Goal: Task Accomplishment & Management: Manage account settings

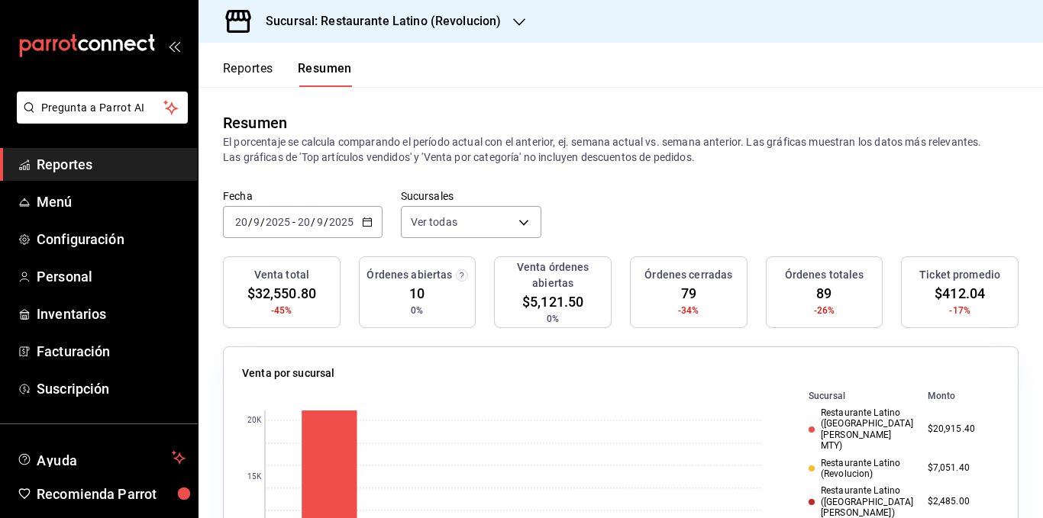
scroll to position [153, 0]
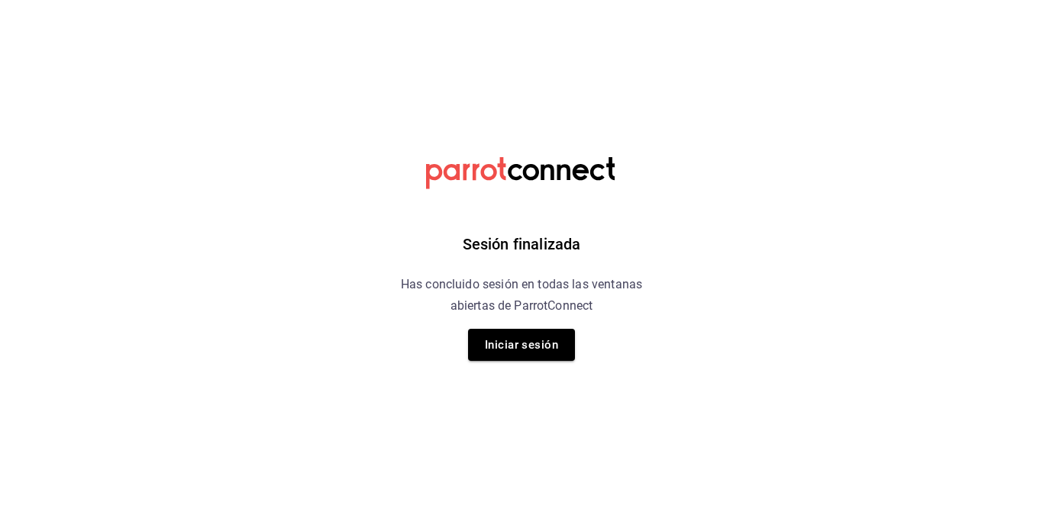
click at [519, 362] on div "Sesión finalizada Has concluido sesión en todas las ventanas abiertas de Parrot…" at bounding box center [522, 259] width 386 height 518
click at [516, 354] on button "Iniciar sesión" at bounding box center [521, 345] width 107 height 32
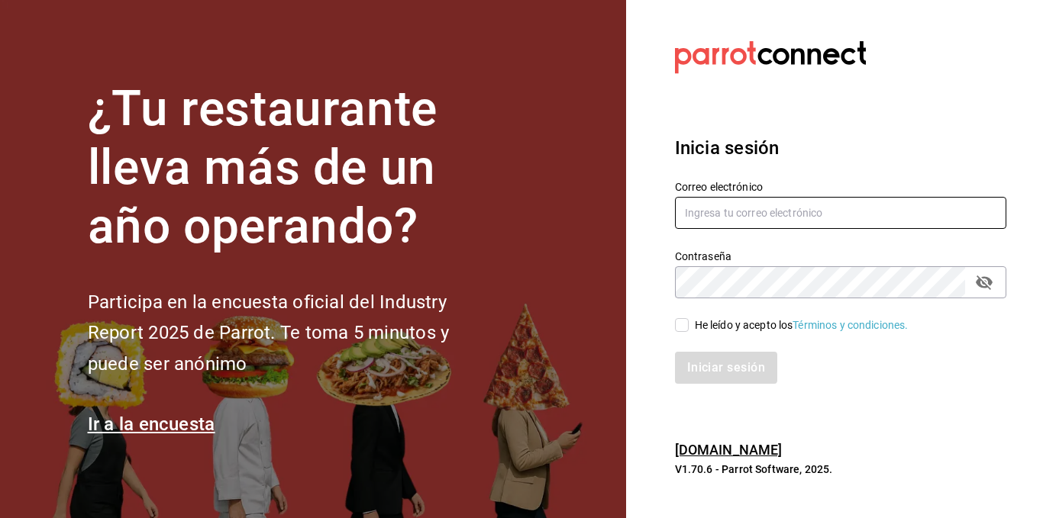
type input "[EMAIL_ADDRESS][DOMAIN_NAME]"
click at [685, 327] on input "He leído y acepto los Términos y condiciones." at bounding box center [682, 325] width 14 height 14
checkbox input "true"
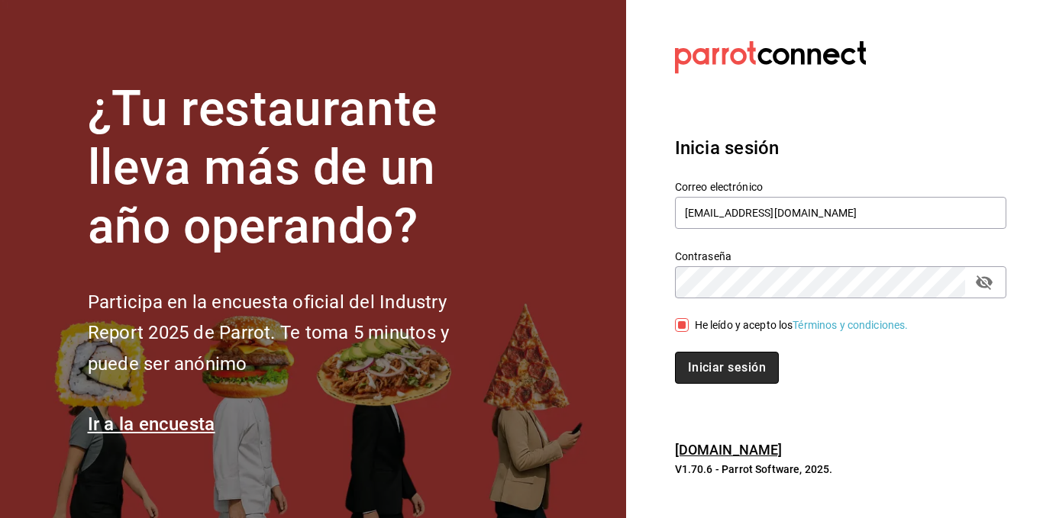
click at [703, 375] on button "Iniciar sesión" at bounding box center [727, 368] width 104 height 32
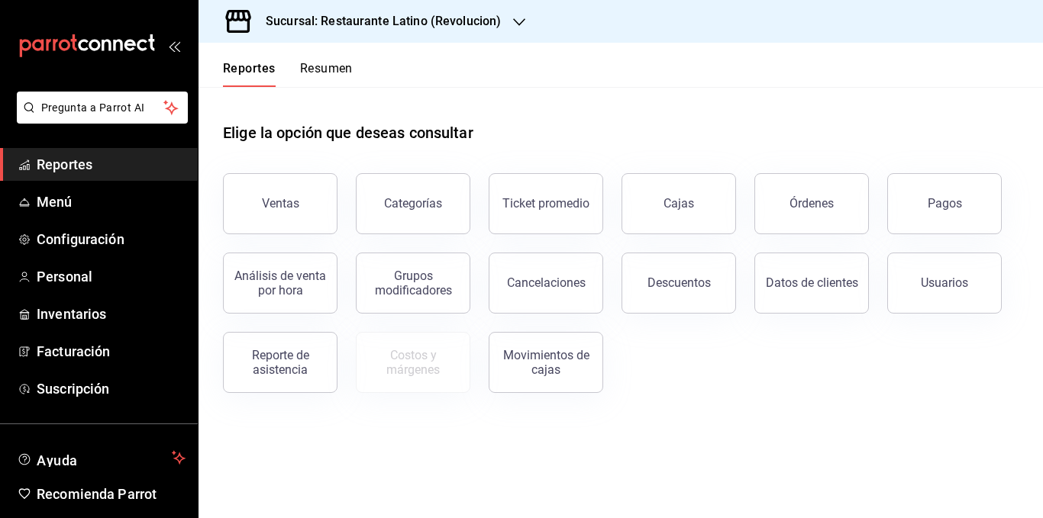
click at [321, 68] on button "Resumen" at bounding box center [326, 74] width 53 height 26
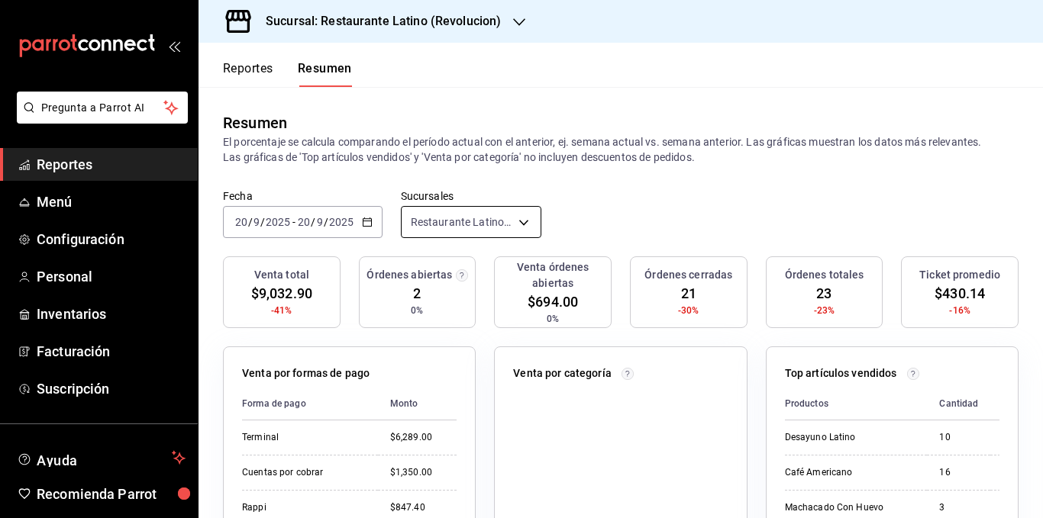
click at [470, 220] on body "Pregunta a Parrot AI Reportes Menú Configuración Personal Inventarios Facturaci…" at bounding box center [521, 259] width 1043 height 518
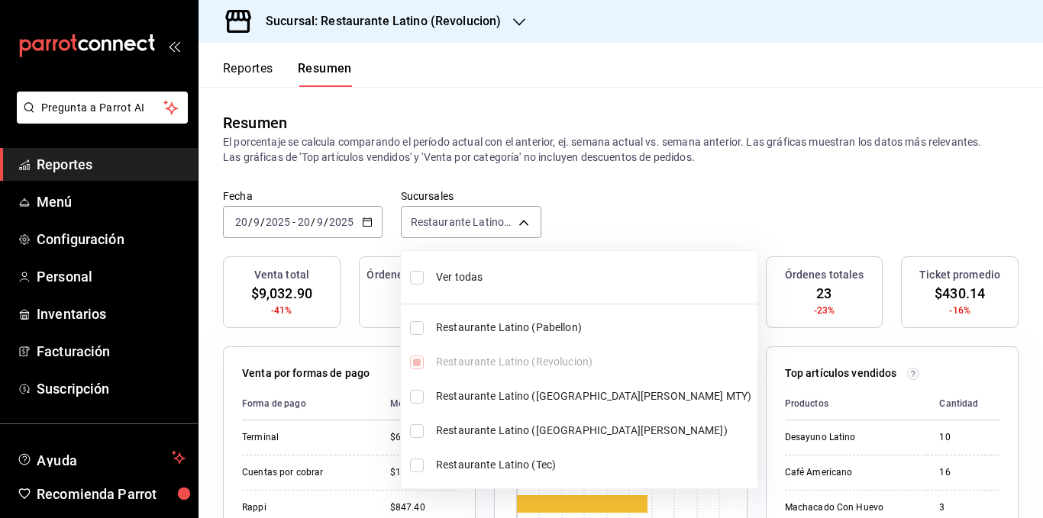
click at [470, 275] on span "Ver todas" at bounding box center [593, 278] width 315 height 16
type input "[object Object],[object Object],[object Object],[object Object],[object Object]"
checkbox input "true"
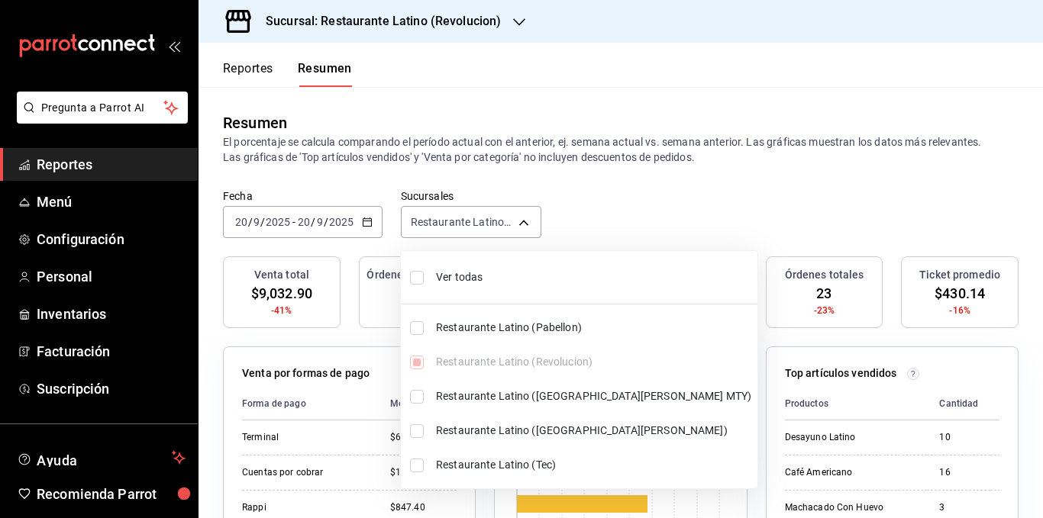
checkbox input "true"
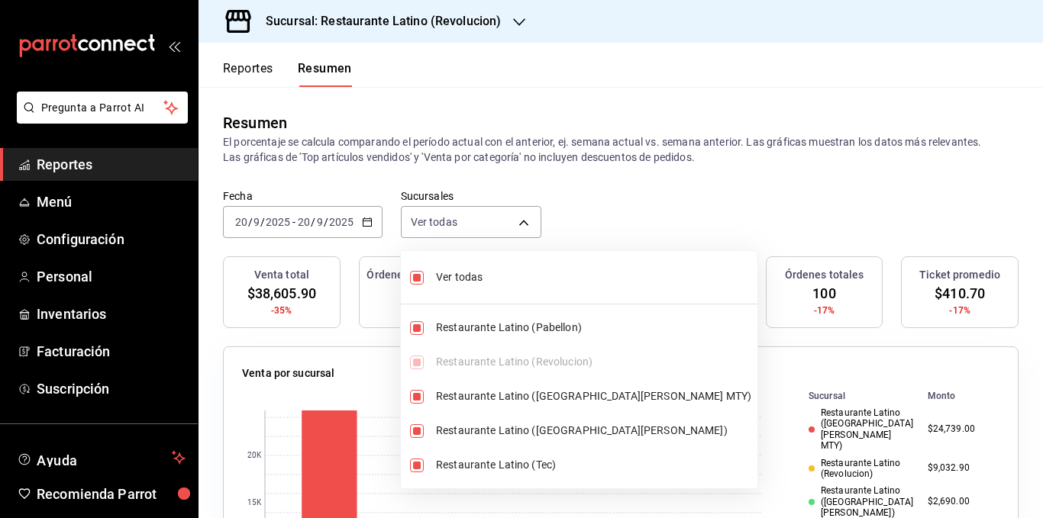
click at [508, 156] on div at bounding box center [521, 259] width 1043 height 518
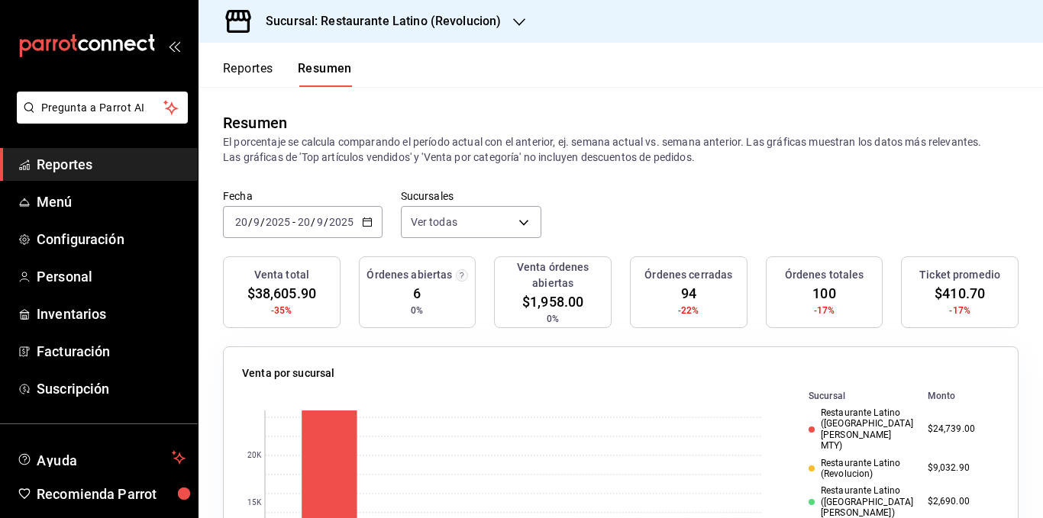
click at [559, 150] on p "El porcentaje se calcula comparando el período actual con el anterior, ej. sema…" at bounding box center [621, 149] width 796 height 31
click at [470, 225] on body "Pregunta a Parrot AI Reportes Menú Configuración Personal Inventarios Facturaci…" at bounding box center [521, 259] width 1043 height 518
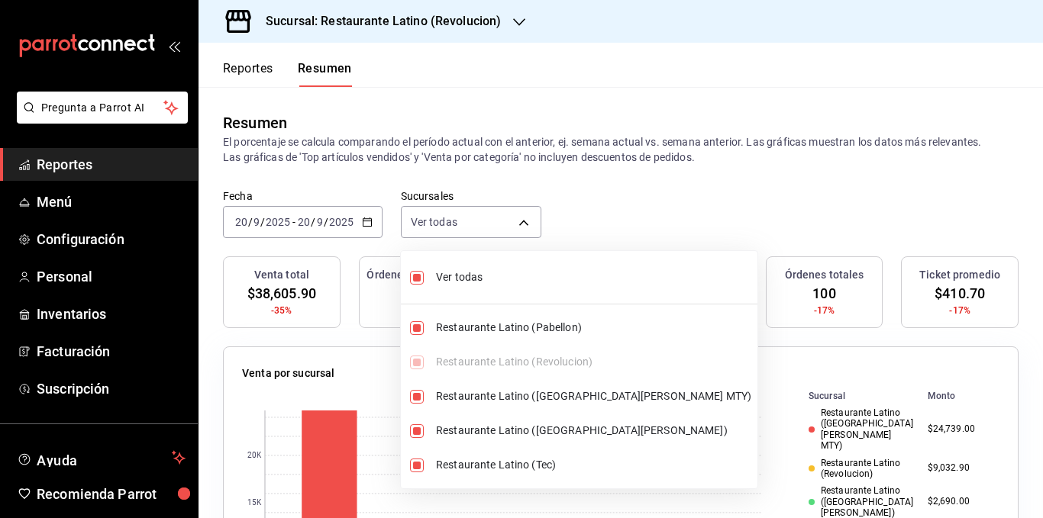
click at [473, 270] on span "Ver todas" at bounding box center [593, 278] width 315 height 16
type input "[object Object]"
checkbox input "false"
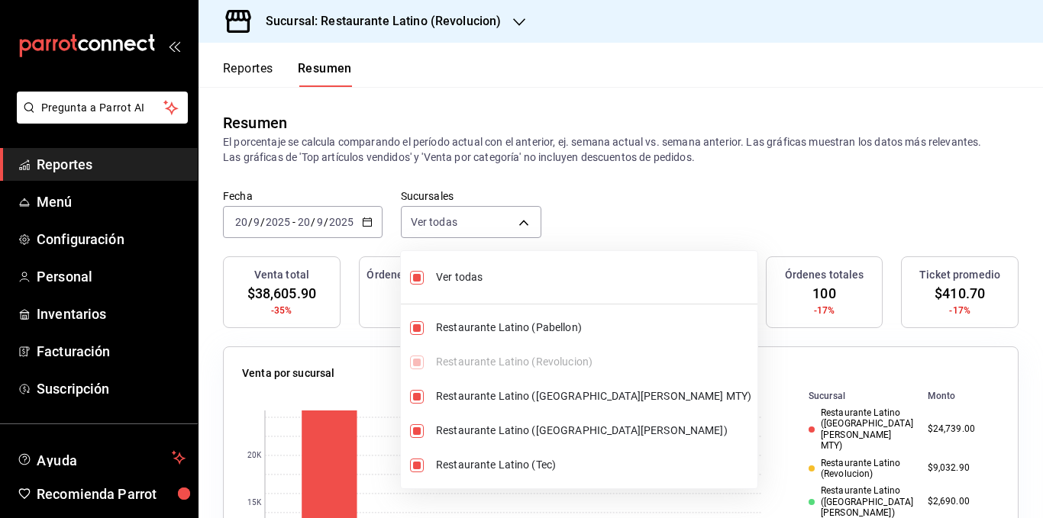
checkbox input "false"
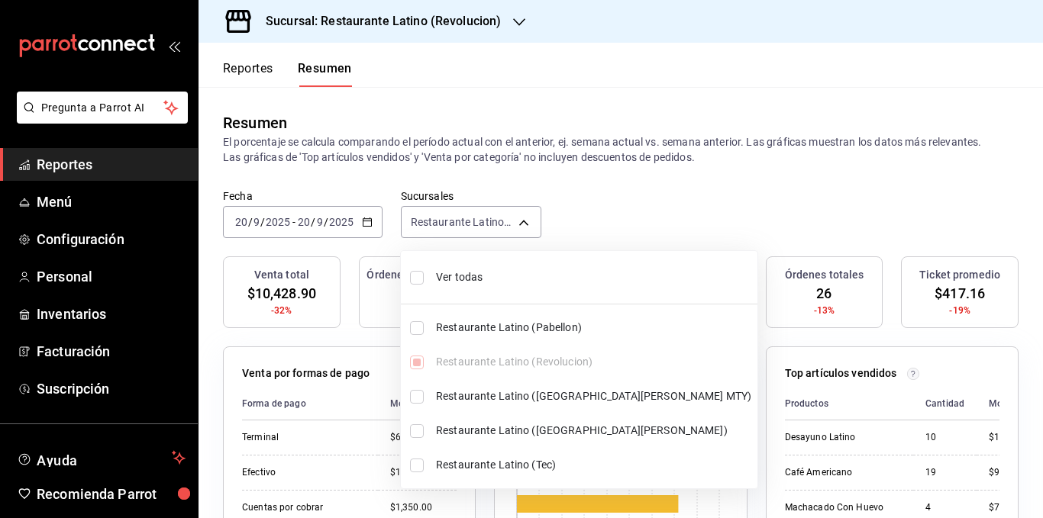
click at [473, 273] on span "Ver todas" at bounding box center [593, 278] width 315 height 16
type input "[object Object],[object Object],[object Object],[object Object],[object Object]"
checkbox input "true"
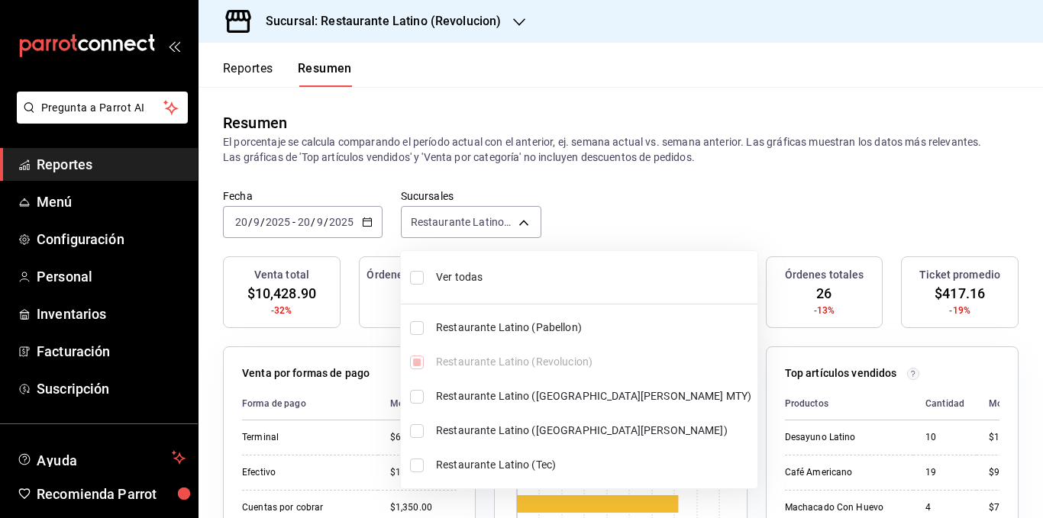
checkbox input "true"
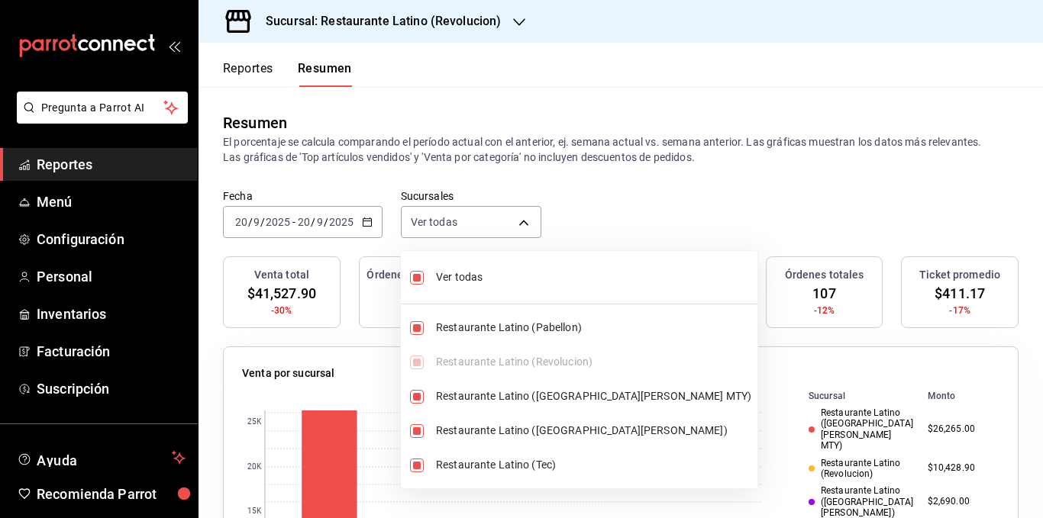
click at [509, 140] on div at bounding box center [521, 259] width 1043 height 518
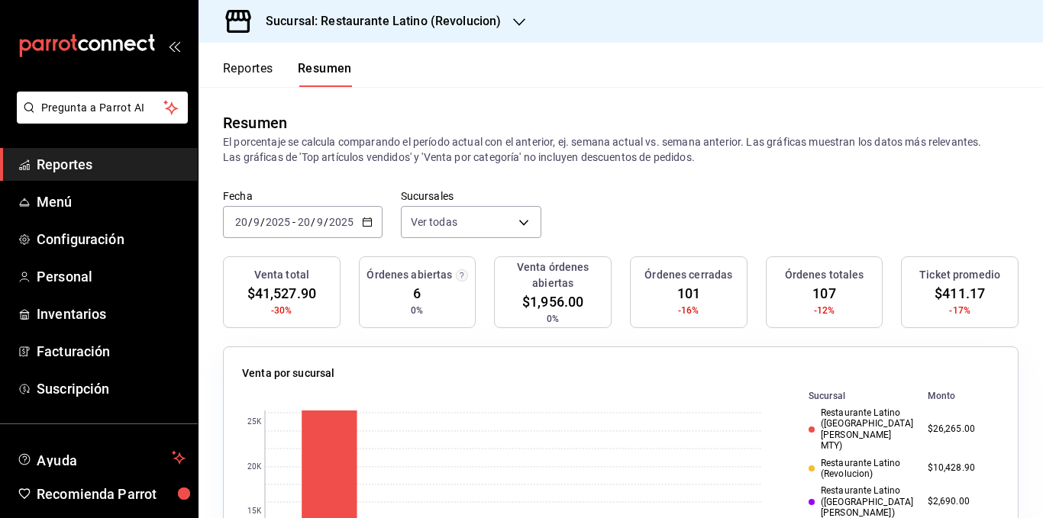
click at [396, 143] on p "El porcentaje se calcula comparando el período actual con el anterior, ej. sema…" at bounding box center [621, 149] width 796 height 31
